Goal: Find specific page/section: Find specific page/section

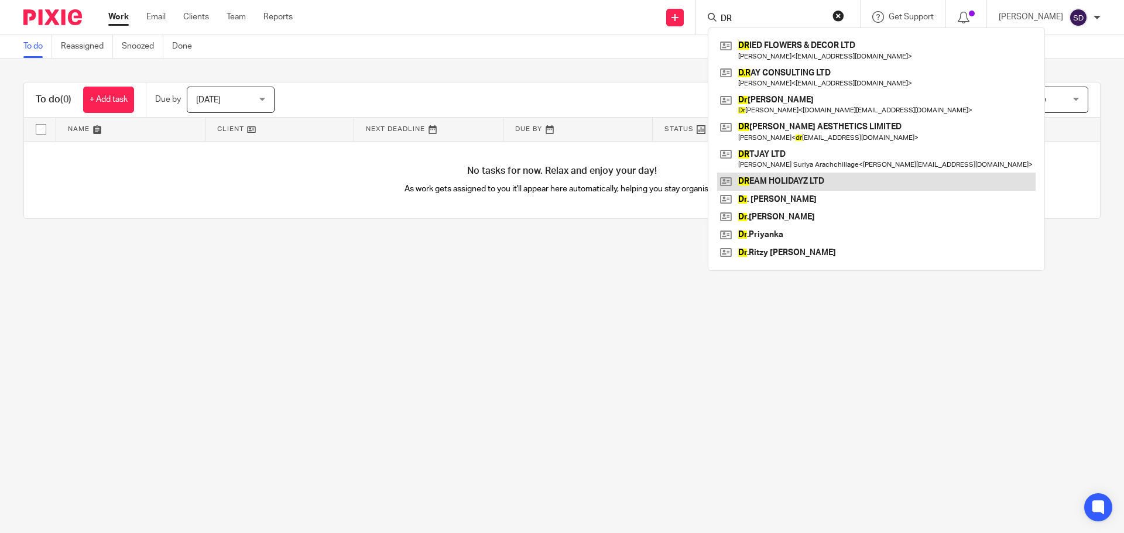
type input "DR"
click at [795, 173] on link at bounding box center [876, 182] width 318 height 18
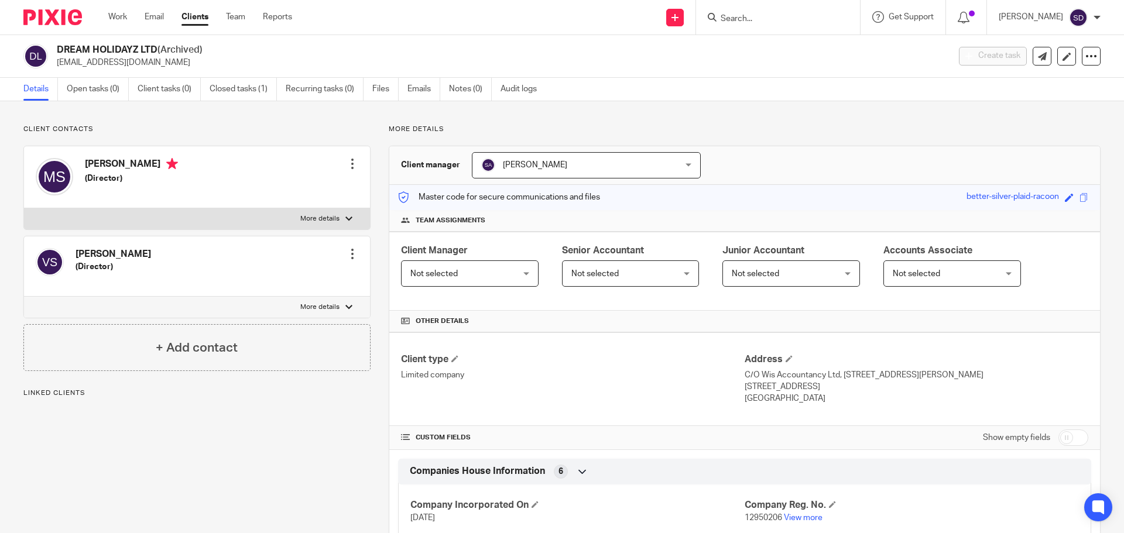
click at [738, 21] on input "Search" at bounding box center [771, 19] width 105 height 11
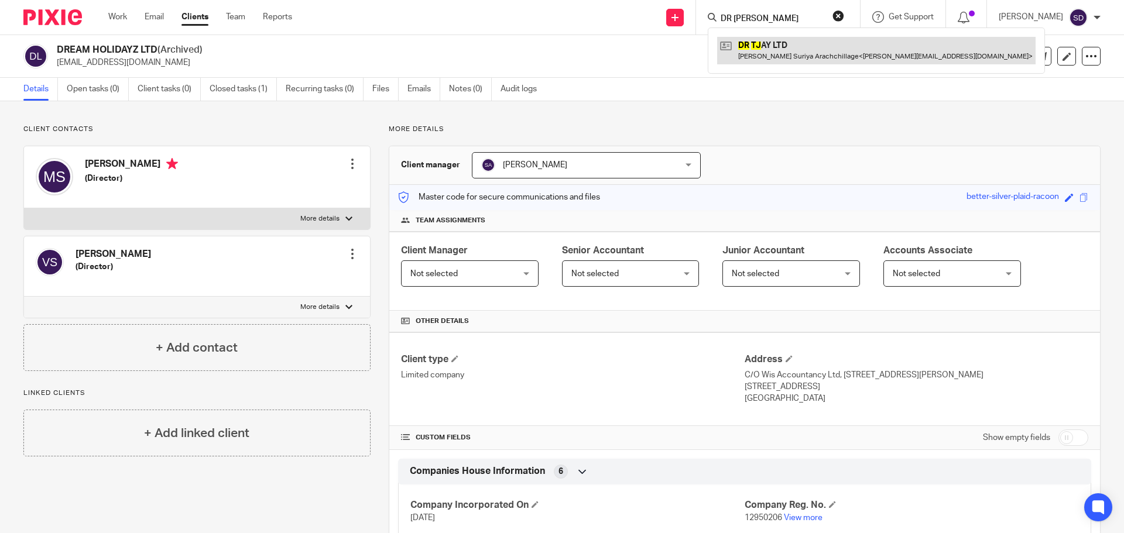
type input "DR [PERSON_NAME]"
click at [779, 42] on link at bounding box center [876, 50] width 318 height 27
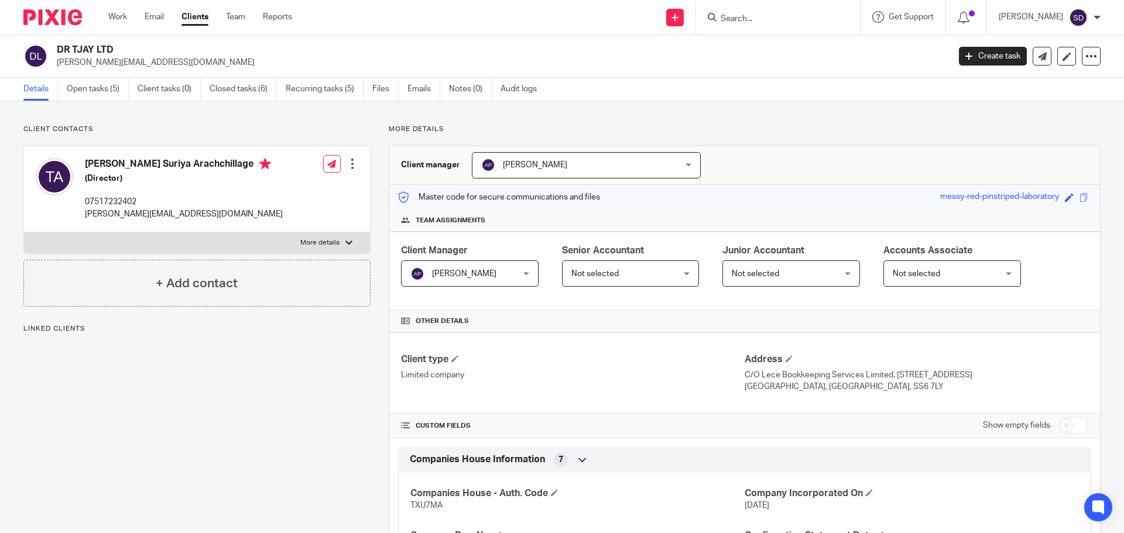
scroll to position [351, 0]
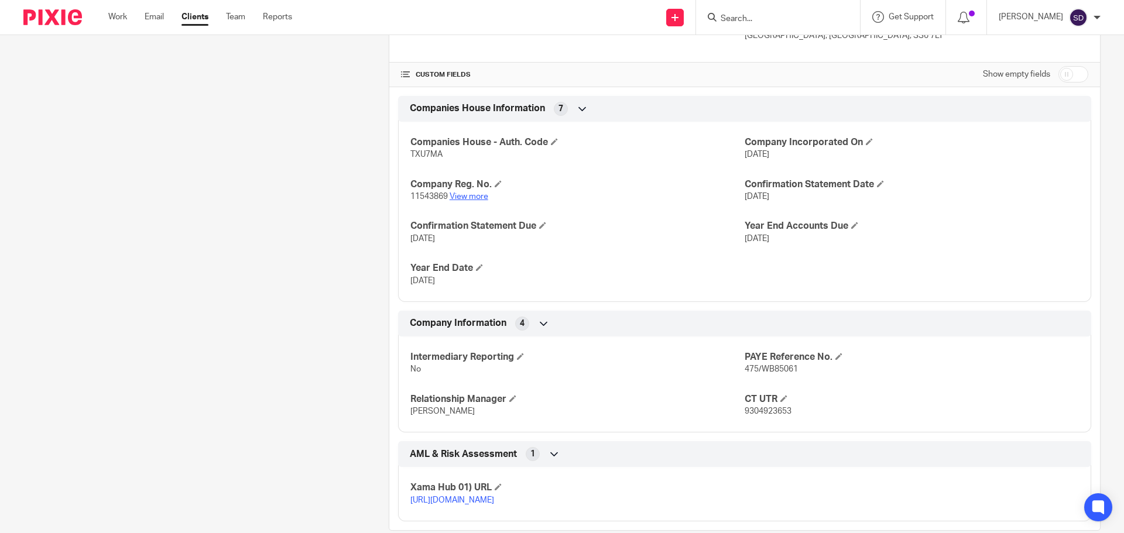
click at [470, 199] on link "View more" at bounding box center [469, 197] width 39 height 8
